Goal: Find contact information: Obtain details needed to contact an individual or organization

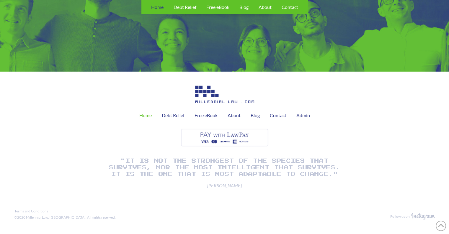
scroll to position [1484, 0]
drag, startPoint x: 25, startPoint y: 218, endPoint x: 51, endPoint y: 217, distance: 25.4
click at [51, 217] on div "©2020 Millennial Law, [GEOGRAPHIC_DATA]. All rights reserved." at bounding box center [65, 217] width 102 height 5
copy div "Millennial Law, P"
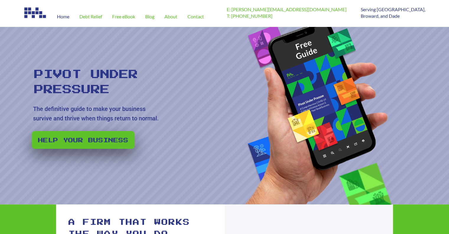
scroll to position [0, 0]
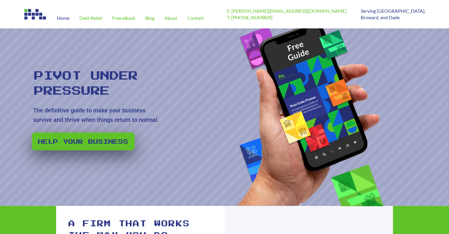
click at [389, 18] on p "Serving [GEOGRAPHIC_DATA], Broward, and Dade" at bounding box center [393, 14] width 65 height 13
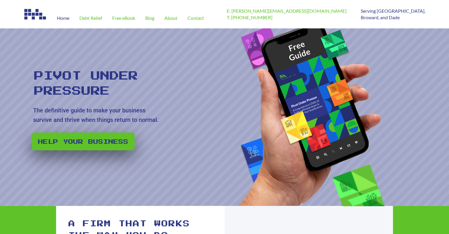
click at [418, 17] on p "Serving [GEOGRAPHIC_DATA], Broward, and Dade" at bounding box center [393, 14] width 65 height 13
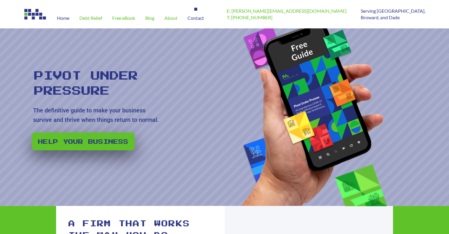
click at [202, 18] on span "Contact" at bounding box center [196, 18] width 17 height 5
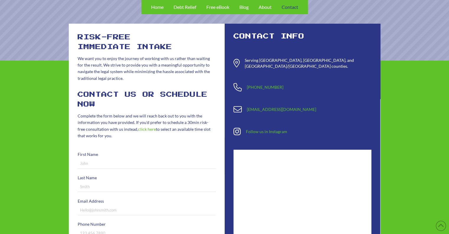
scroll to position [31, 0]
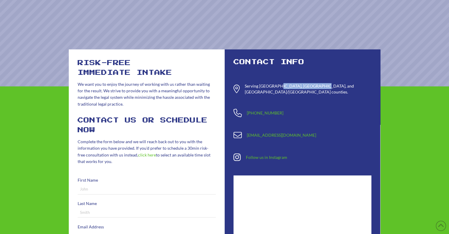
drag, startPoint x: 277, startPoint y: 87, endPoint x: 318, endPoint y: 85, distance: 40.9
click at [318, 85] on div "Serving Broward, Palm Beach, and Miami/Dade counties." at bounding box center [308, 89] width 127 height 12
copy div "Palm Beach, and Miami"
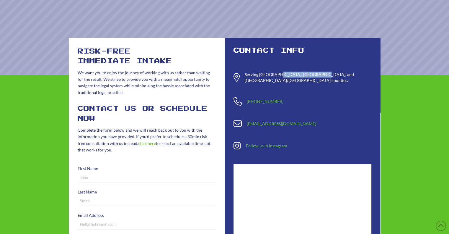
scroll to position [0, 0]
